Goal: Task Accomplishment & Management: Complete application form

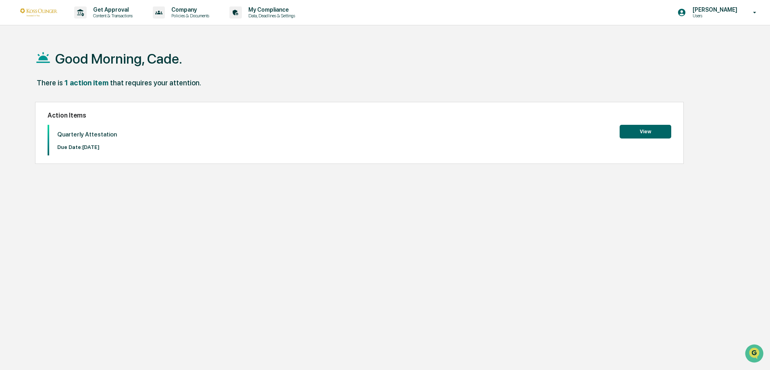
click at [658, 130] on button "View" at bounding box center [645, 132] width 52 height 14
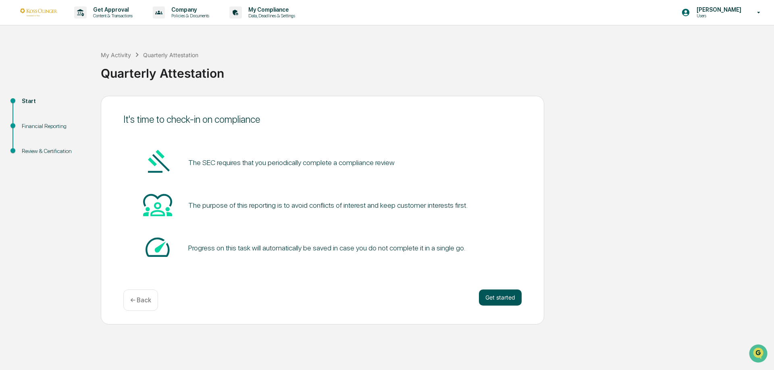
click at [506, 299] on button "Get started" at bounding box center [500, 298] width 43 height 16
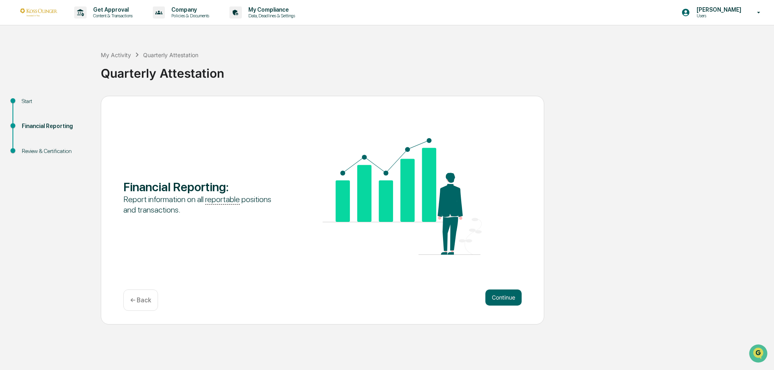
click at [506, 299] on button "Continue" at bounding box center [503, 298] width 36 height 16
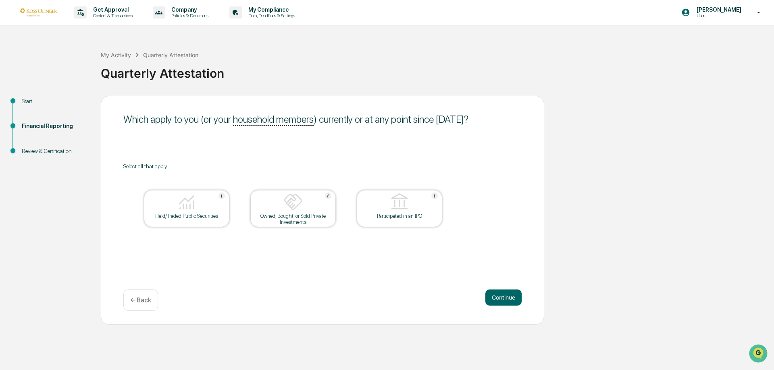
click at [190, 217] on div "Held/Traded Public Securities" at bounding box center [186, 216] width 73 height 6
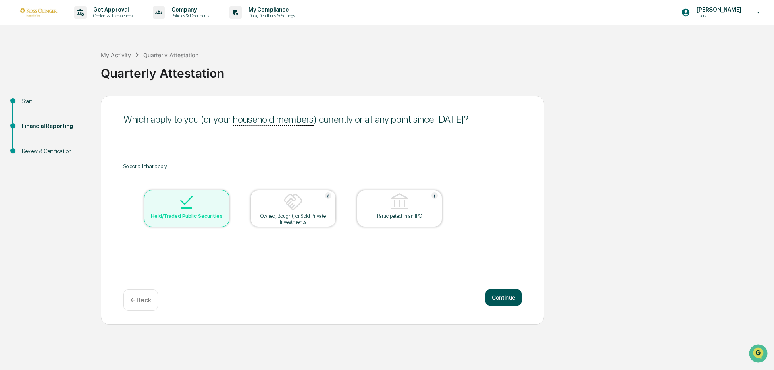
click at [502, 300] on button "Continue" at bounding box center [503, 298] width 36 height 16
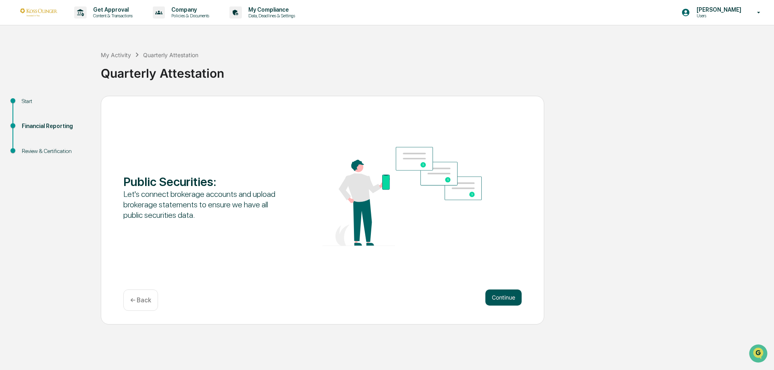
click at [502, 298] on button "Continue" at bounding box center [503, 298] width 36 height 16
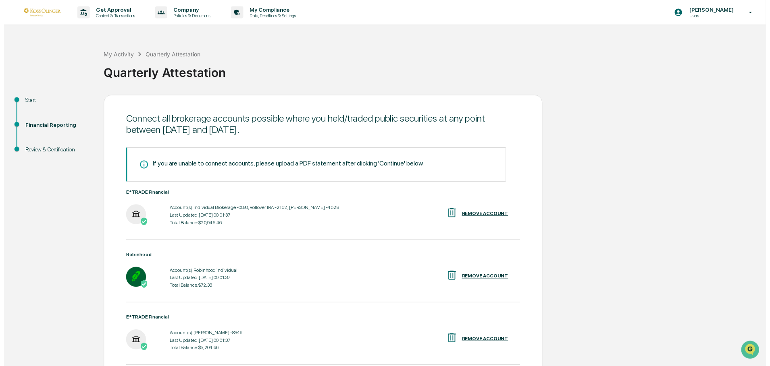
scroll to position [66, 0]
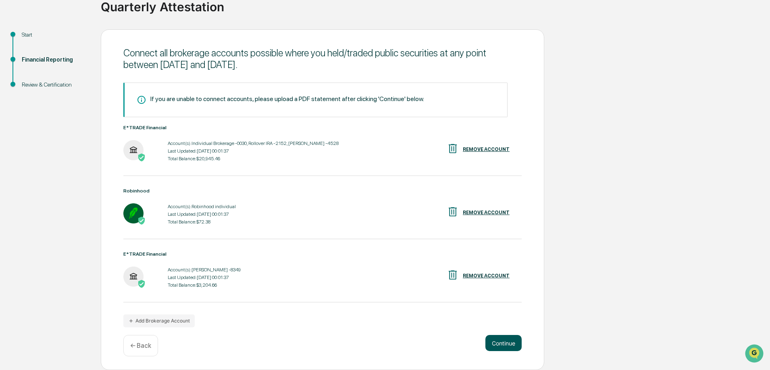
click at [500, 341] on button "Continue" at bounding box center [503, 343] width 36 height 16
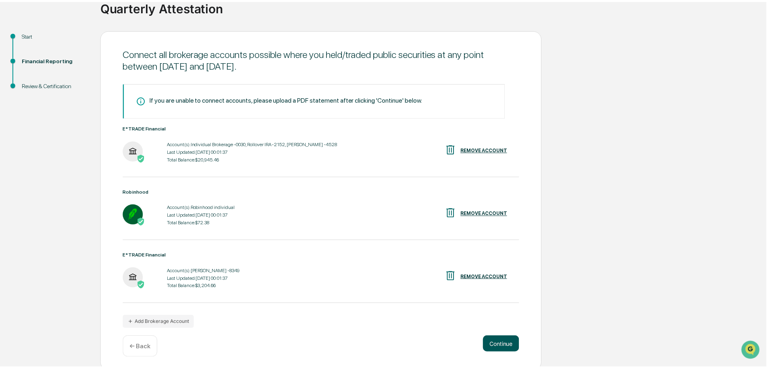
scroll to position [0, 0]
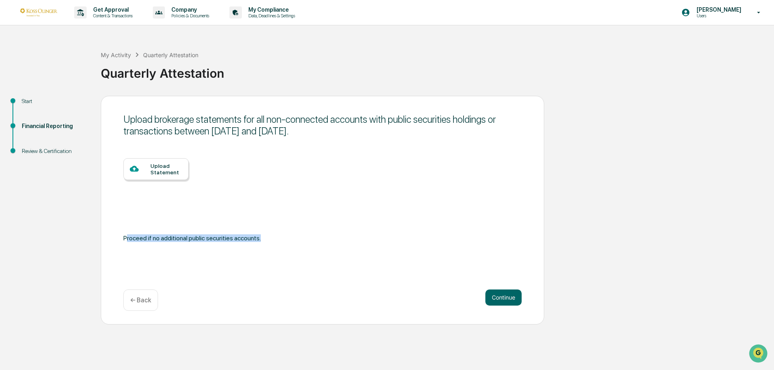
drag, startPoint x: 262, startPoint y: 238, endPoint x: 125, endPoint y: 240, distance: 137.4
click at [125, 240] on div "Proceed if no additional public securities accounts." at bounding box center [322, 238] width 398 height 12
click at [271, 234] on div "Proceed if no additional public securities accounts." at bounding box center [322, 238] width 398 height 12
click at [502, 299] on button "Continue" at bounding box center [503, 298] width 36 height 16
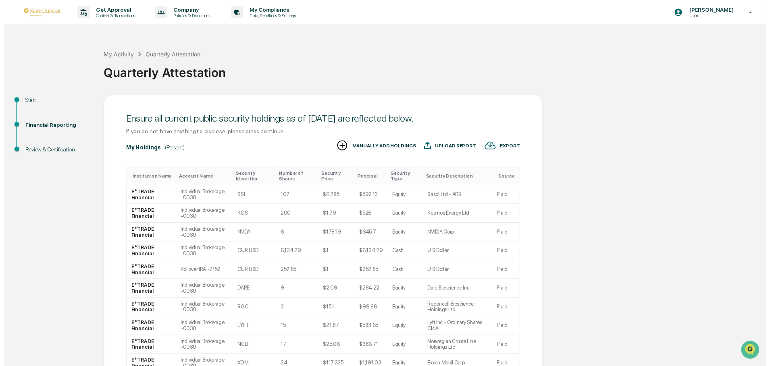
scroll to position [77, 0]
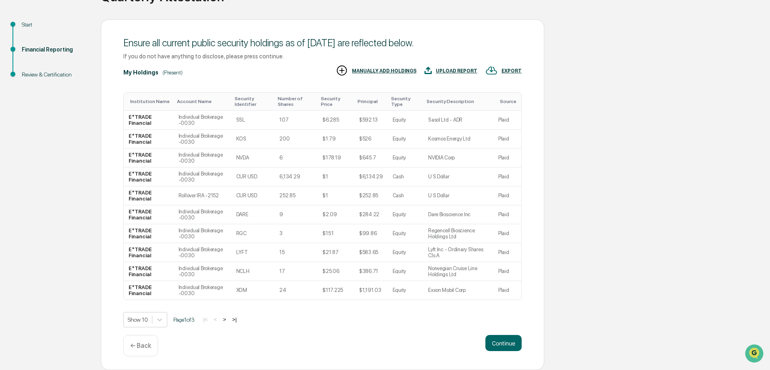
click at [497, 334] on div "Ensure all current public security holdings as of [DATE] are reflected below. I…" at bounding box center [322, 194] width 443 height 351
click at [498, 340] on button "Continue" at bounding box center [503, 343] width 36 height 16
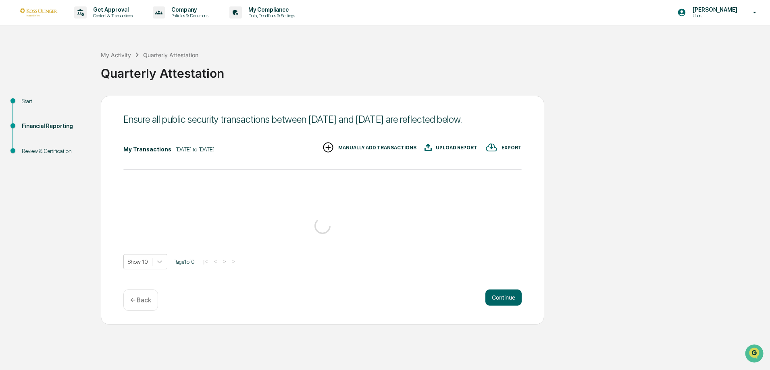
scroll to position [0, 0]
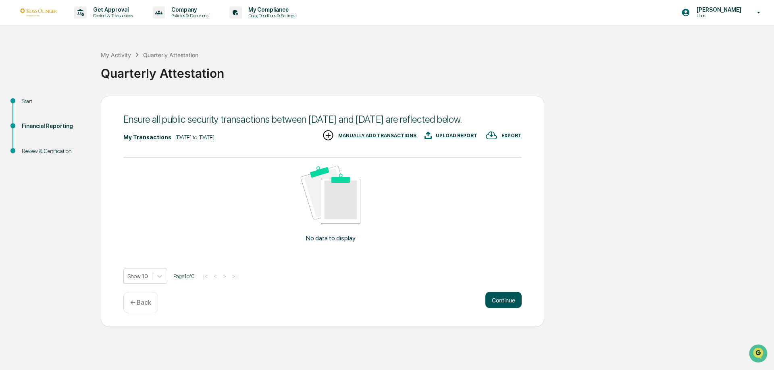
click at [489, 308] on button "Continue" at bounding box center [503, 300] width 36 height 16
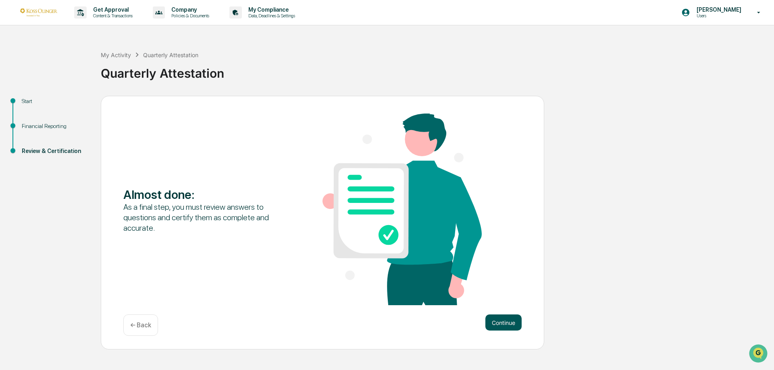
click at [503, 318] on button "Continue" at bounding box center [503, 323] width 36 height 16
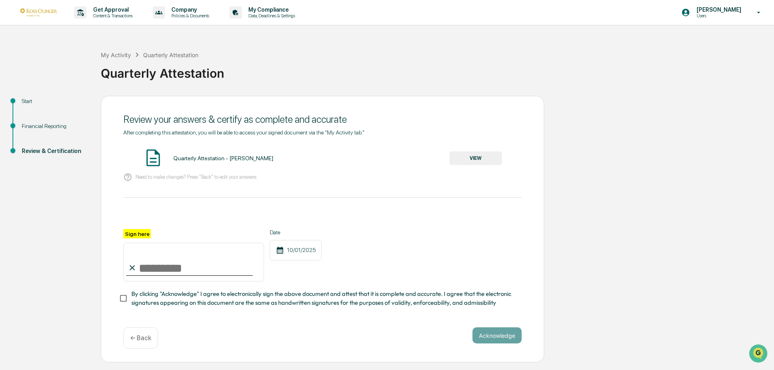
click at [165, 266] on input "Sign here" at bounding box center [193, 262] width 141 height 39
type input "**********"
click at [493, 336] on button "Acknowledge" at bounding box center [496, 336] width 49 height 16
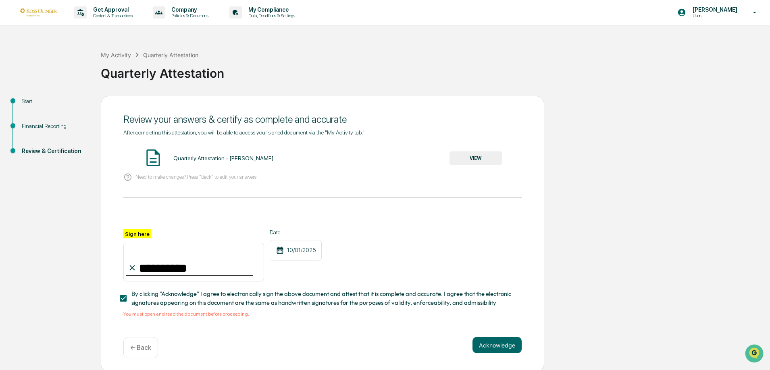
click at [478, 157] on button "VIEW" at bounding box center [475, 158] width 52 height 14
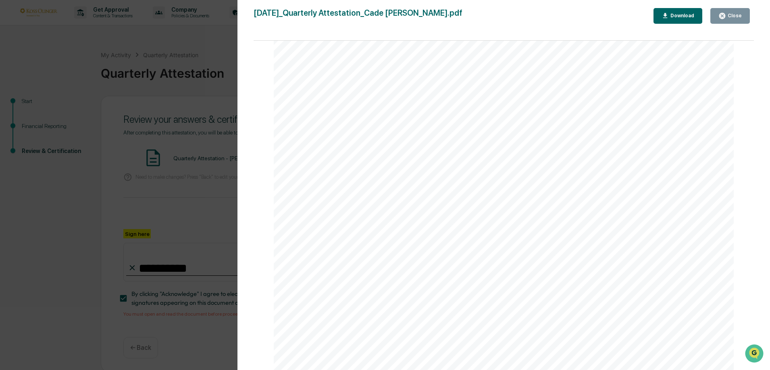
scroll to position [1693, 0]
click at [725, 17] on icon "button" at bounding box center [722, 16] width 6 height 6
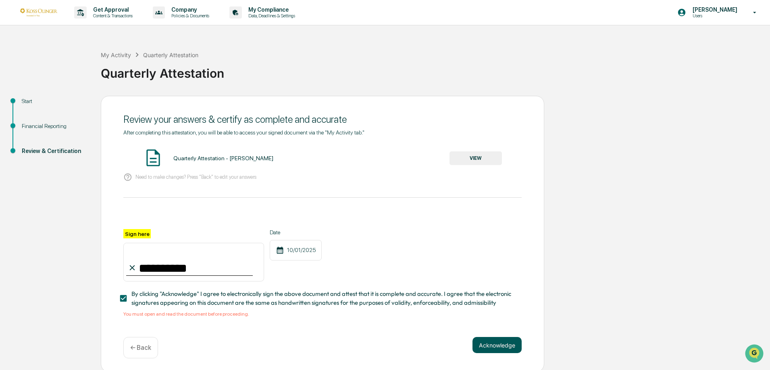
click at [488, 349] on button "Acknowledge" at bounding box center [496, 345] width 49 height 16
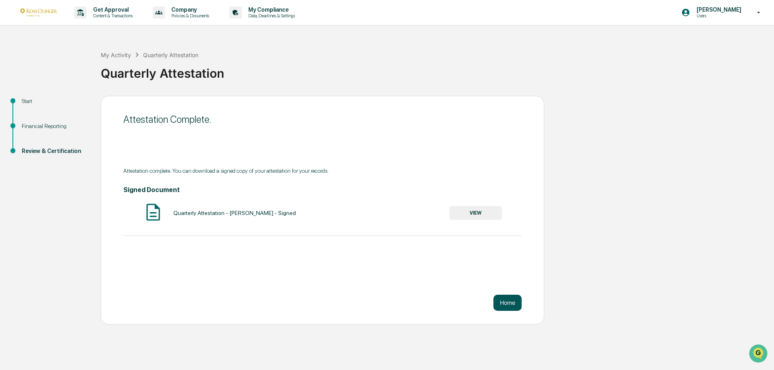
click at [508, 302] on button "Home" at bounding box center [507, 303] width 28 height 16
